Goal: Understand process/instructions: Learn how to perform a task or action

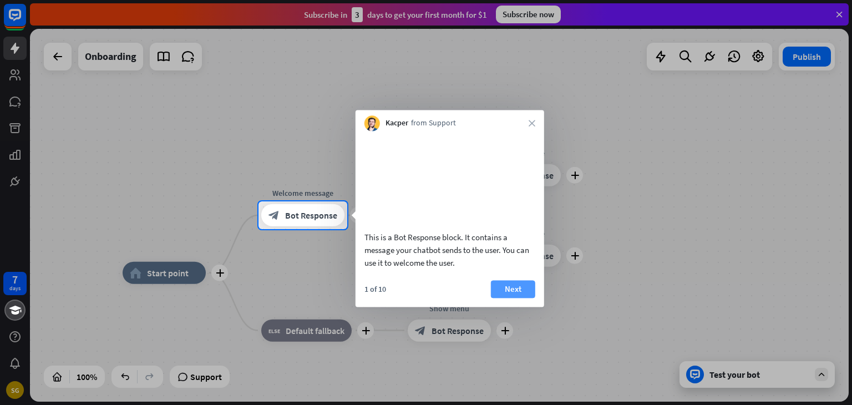
click at [510, 298] on button "Next" at bounding box center [513, 289] width 44 height 18
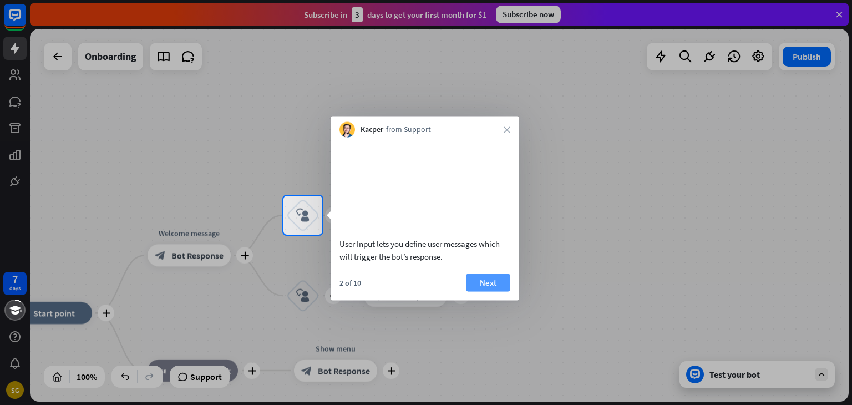
click at [481, 291] on button "Next" at bounding box center [488, 282] width 44 height 18
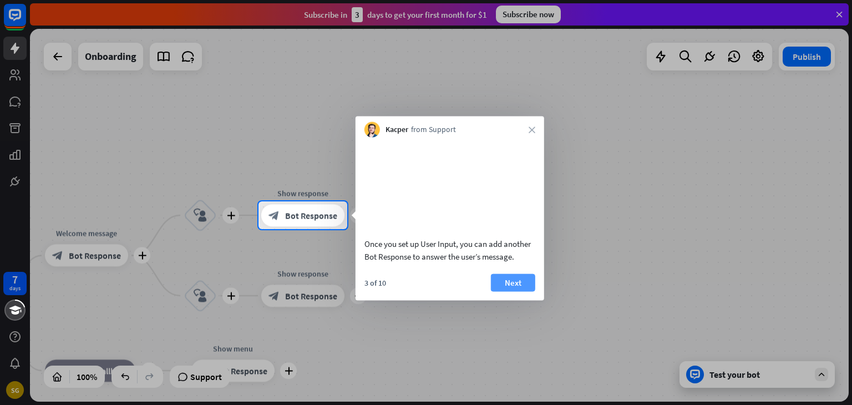
click at [517, 288] on button "Next" at bounding box center [513, 282] width 44 height 18
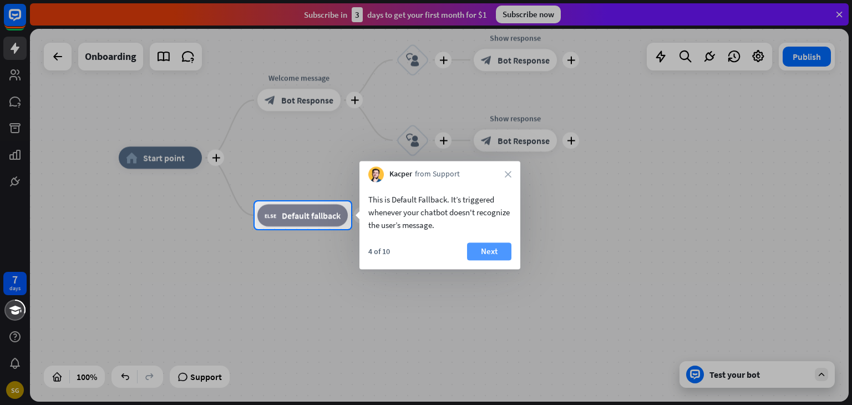
click at [501, 251] on button "Next" at bounding box center [489, 251] width 44 height 18
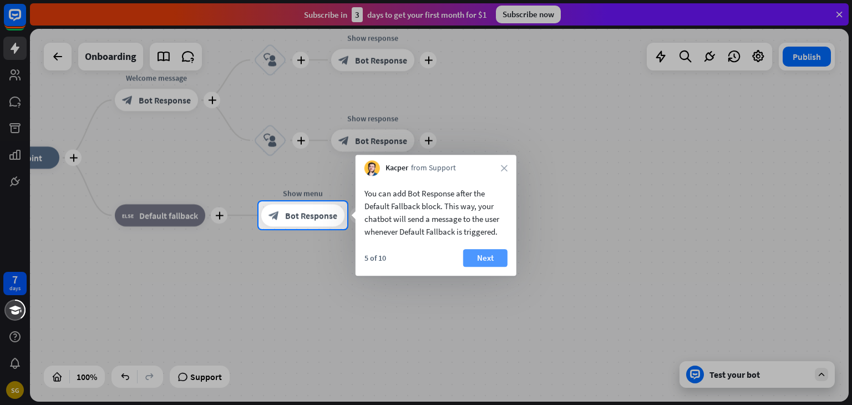
click at [484, 262] on button "Next" at bounding box center [485, 258] width 44 height 18
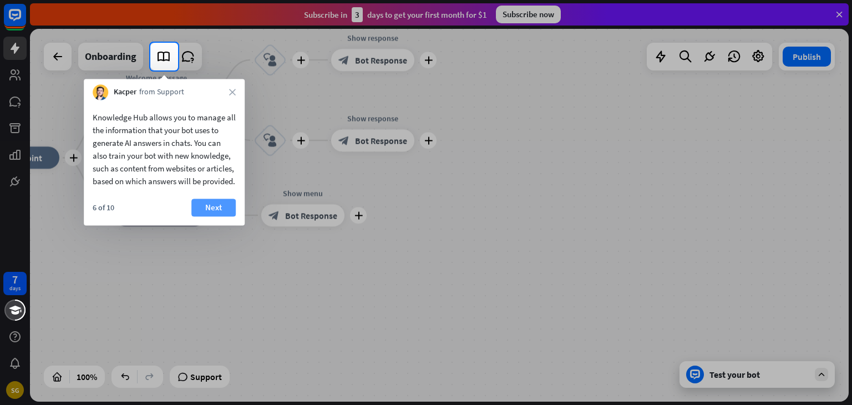
click at [200, 216] on button "Next" at bounding box center [213, 208] width 44 height 18
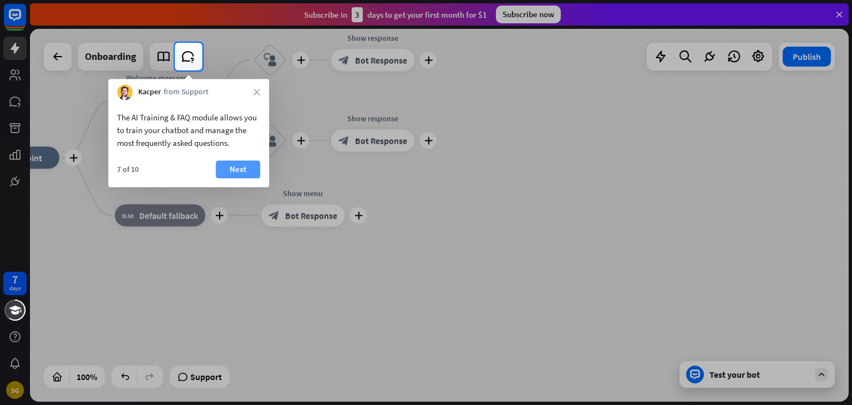
click at [230, 166] on button "Next" at bounding box center [238, 169] width 44 height 18
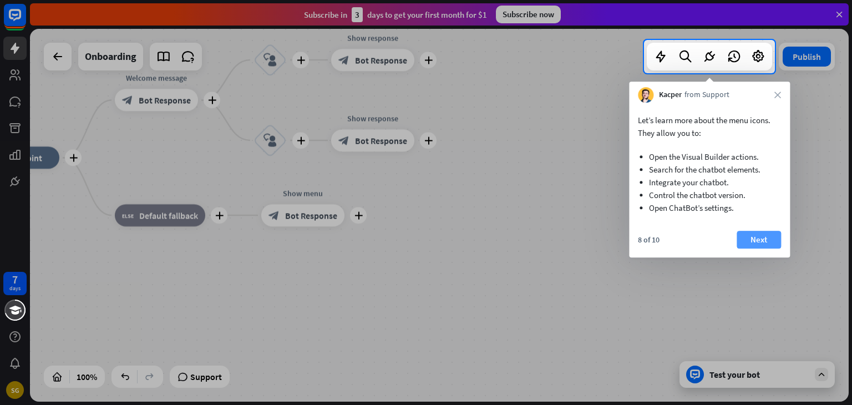
click at [757, 240] on button "Next" at bounding box center [759, 240] width 44 height 18
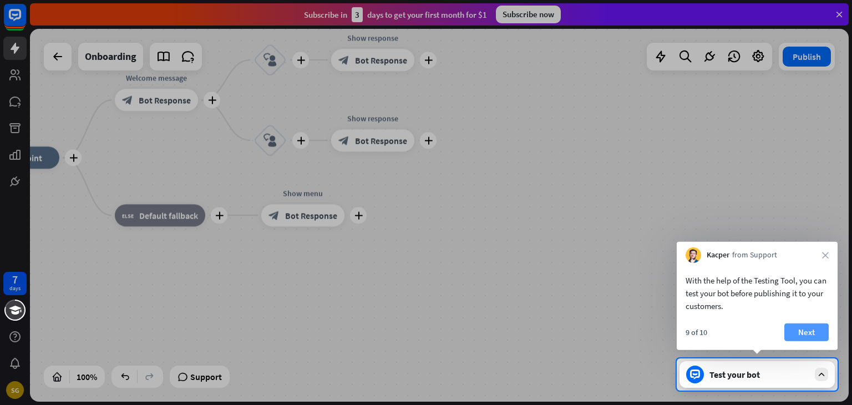
click at [822, 331] on button "Next" at bounding box center [806, 332] width 44 height 18
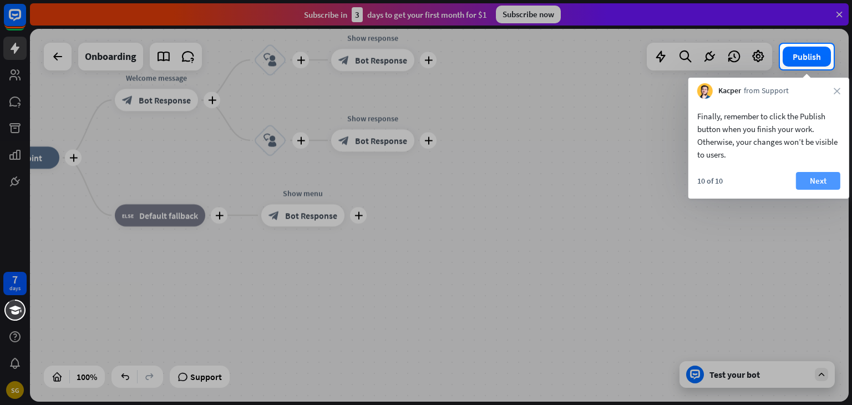
click at [825, 174] on button "Next" at bounding box center [818, 181] width 44 height 18
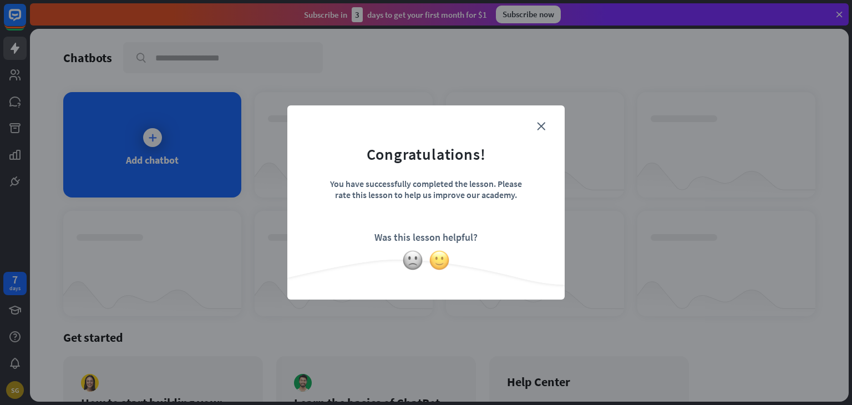
click at [430, 263] on img at bounding box center [439, 260] width 21 height 21
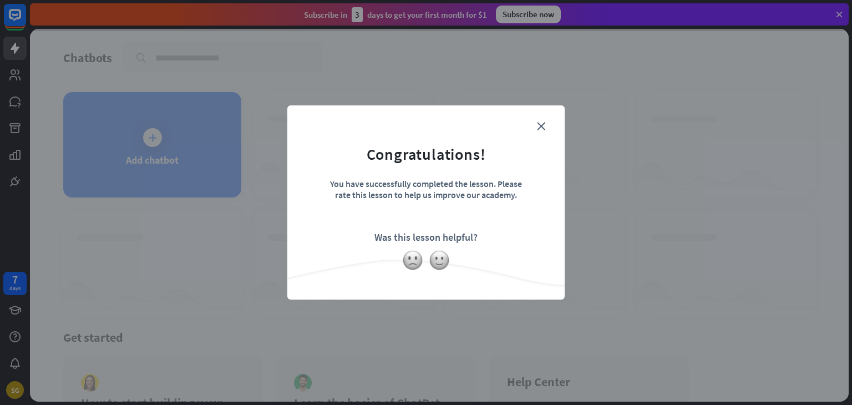
click at [544, 114] on div "close Congratulations! You have successfully completed the lesson. Please rate …" at bounding box center [425, 202] width 277 height 194
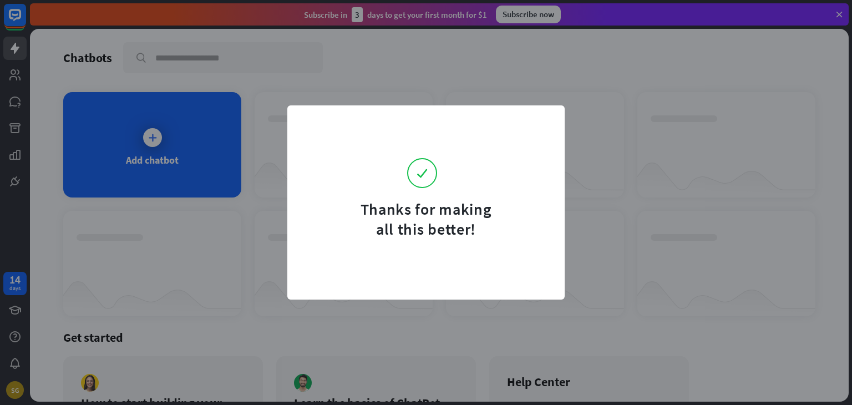
click at [541, 126] on form "Thanks for making all this better!" at bounding box center [426, 179] width 250 height 120
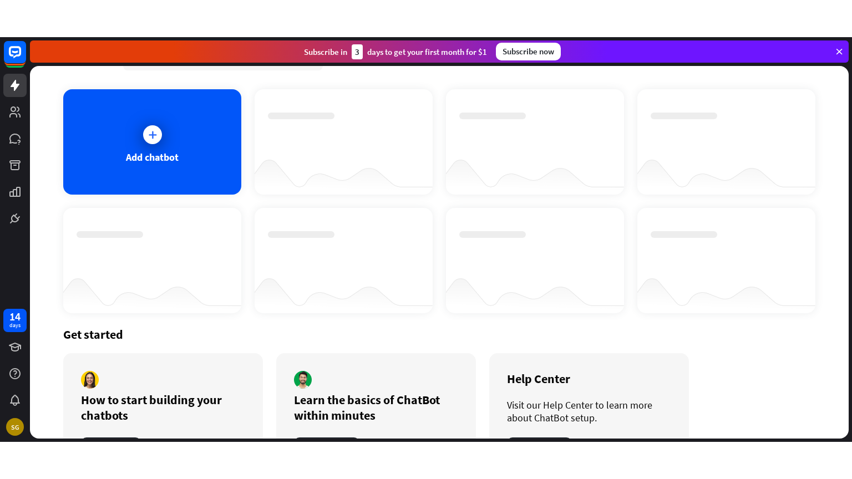
scroll to position [89, 0]
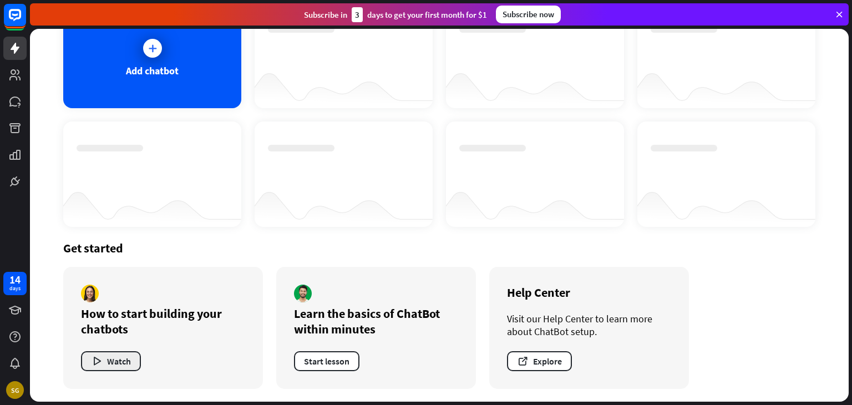
click at [100, 362] on icon "button" at bounding box center [97, 362] width 12 height 12
